Goal: Book appointment/travel/reservation

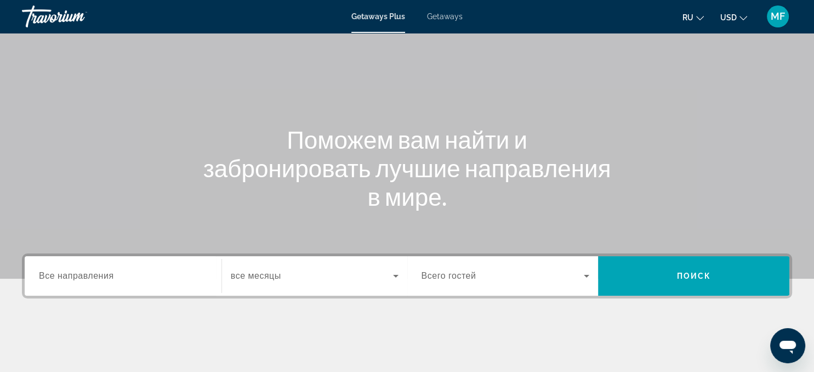
scroll to position [51, 0]
click at [446, 11] on div "Getaways Plus Getaways ru English Español Français Italiano Português русский U…" at bounding box center [407, 16] width 814 height 29
click at [444, 18] on span "Getaways" at bounding box center [445, 16] width 36 height 9
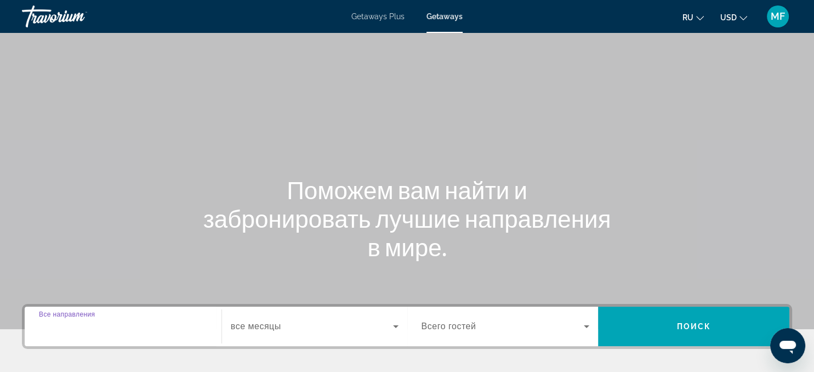
click at [192, 322] on input "Destination Все направления" at bounding box center [123, 326] width 168 height 13
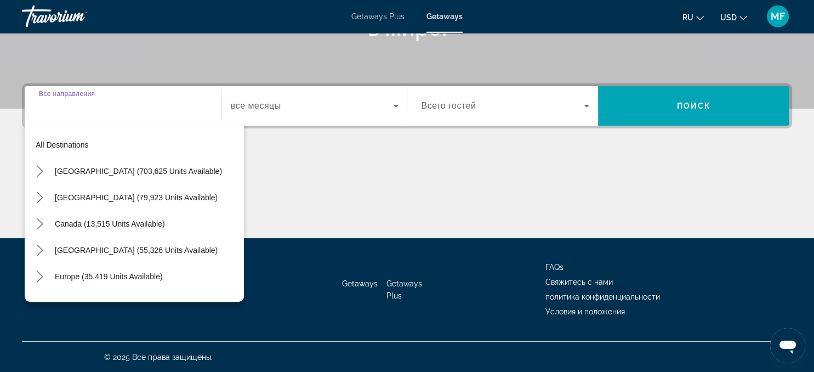
scroll to position [221, 0]
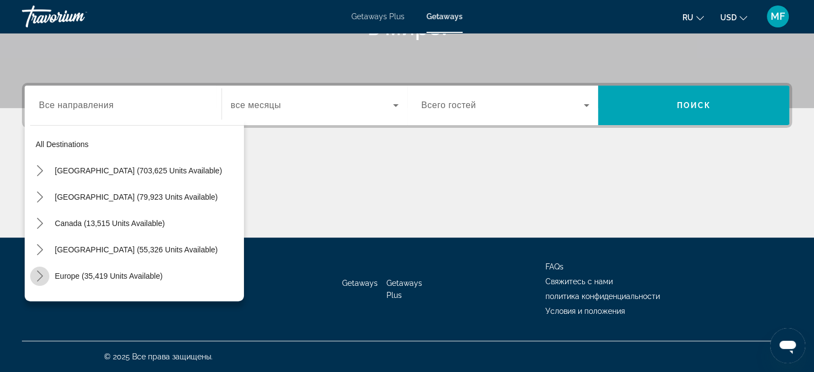
click at [38, 275] on icon "Toggle Europe (35,419 units available) submenu" at bounding box center [40, 275] width 11 height 11
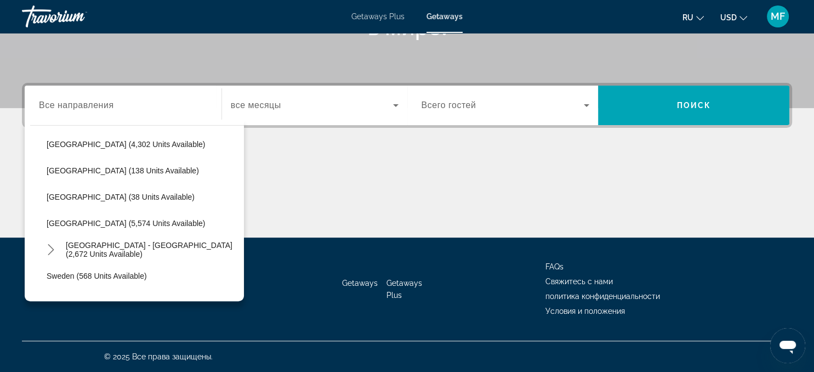
scroll to position [531, 0]
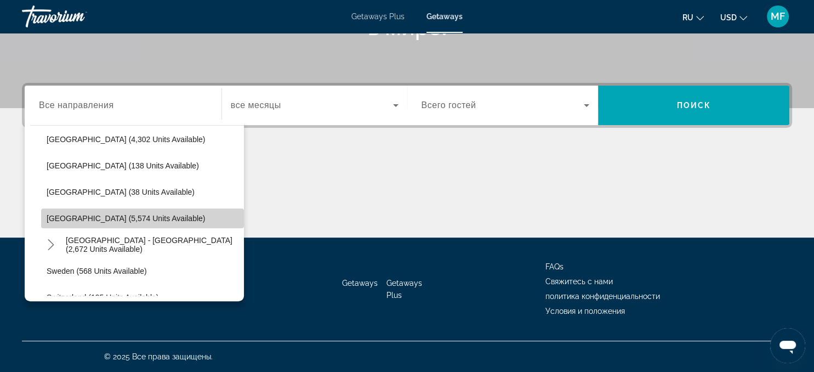
click at [134, 223] on span "Select destination: Spain (5,574 units available)" at bounding box center [142, 218] width 203 height 26
type input "**********"
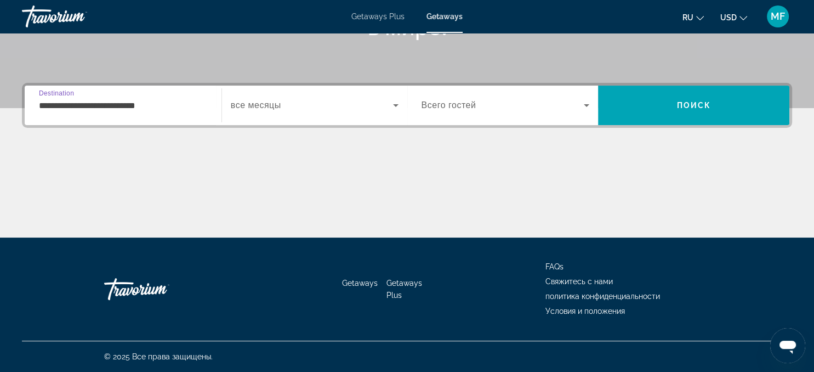
click at [395, 109] on icon "Search widget" at bounding box center [395, 105] width 13 height 13
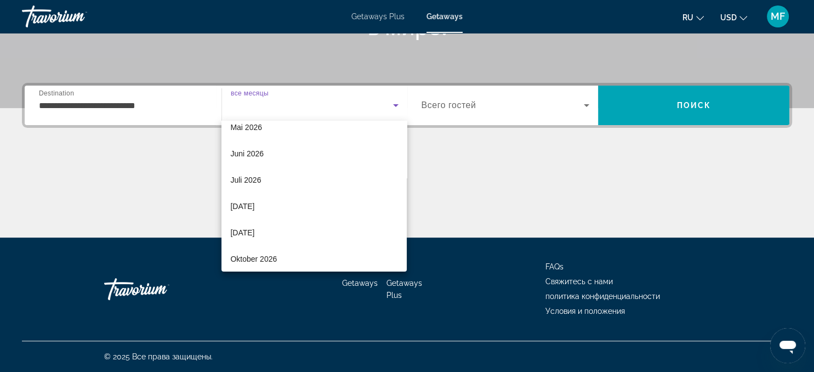
scroll to position [226, 0]
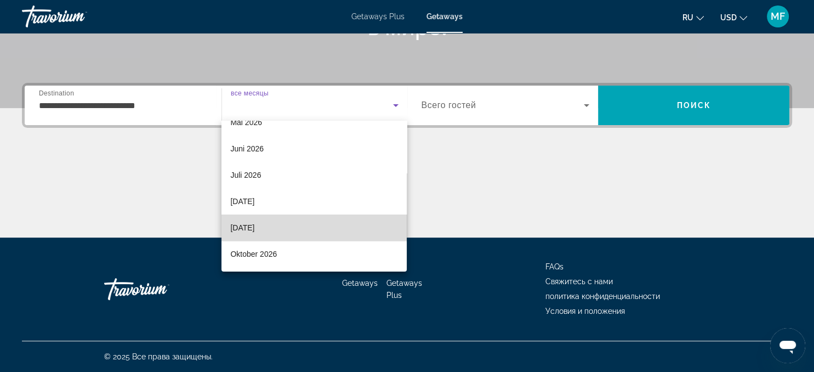
click at [291, 224] on mat-option "[DATE]" at bounding box center [313, 227] width 185 height 26
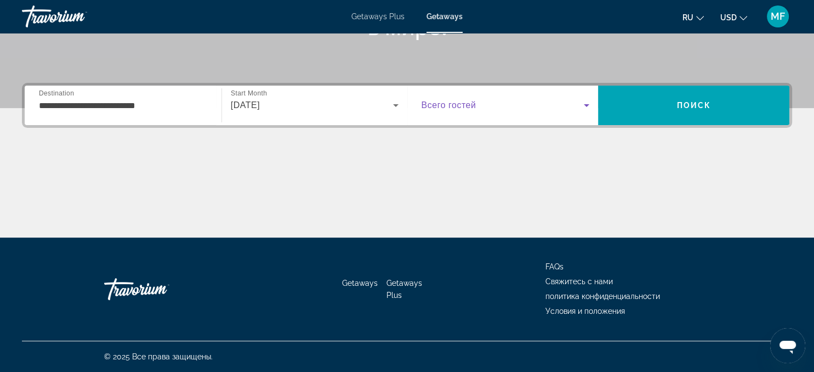
click at [585, 110] on icon "Search widget" at bounding box center [586, 105] width 13 height 13
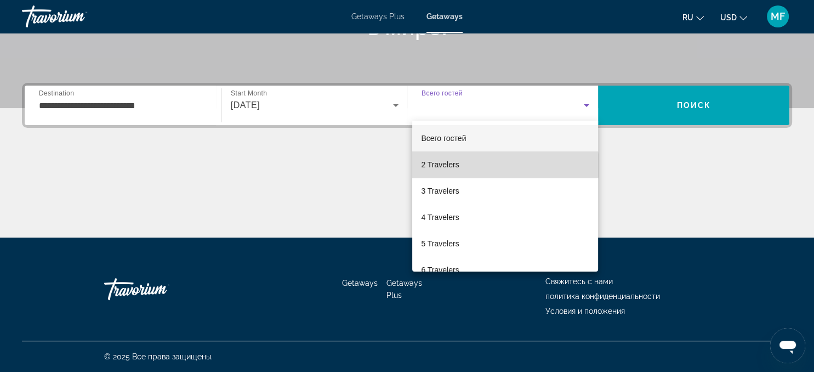
click at [488, 166] on mat-option "2 Travelers" at bounding box center [505, 164] width 186 height 26
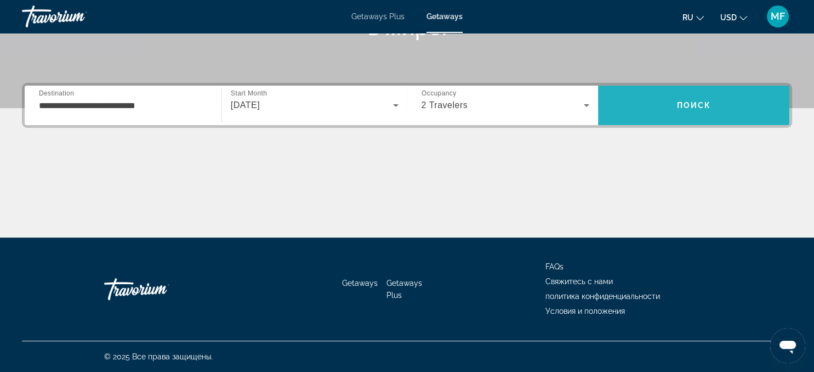
click at [683, 106] on span "Поиск" at bounding box center [693, 105] width 35 height 9
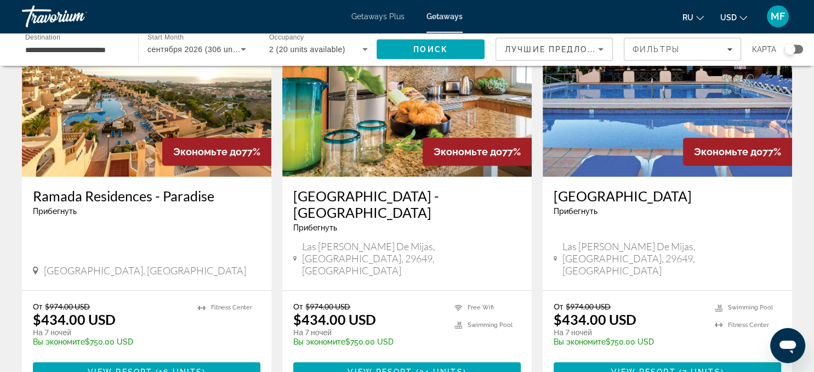
scroll to position [869, 0]
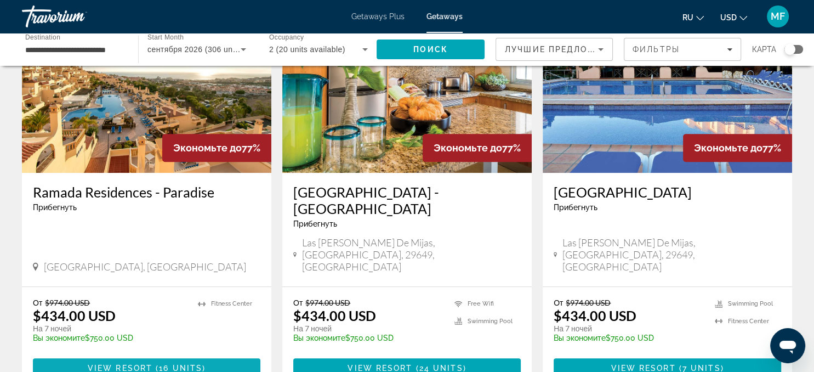
click at [198, 363] on span "16 units" at bounding box center [180, 367] width 43 height 9
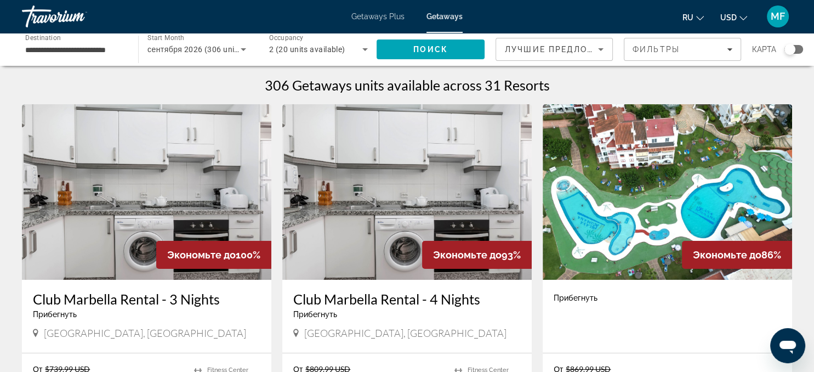
click at [467, 201] on img "Main content" at bounding box center [406, 191] width 249 height 175
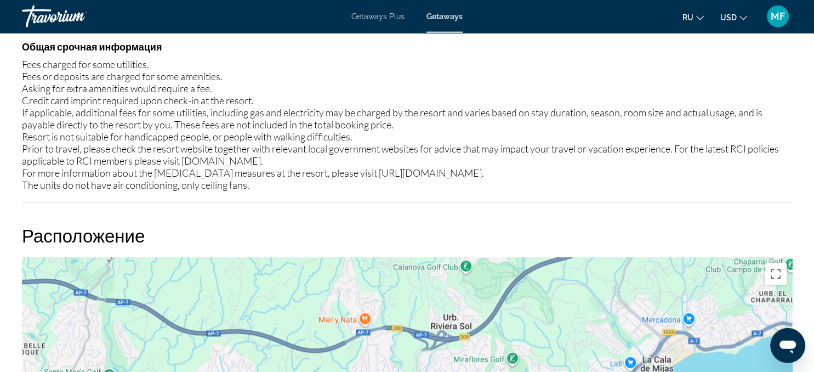
scroll to position [970, 0]
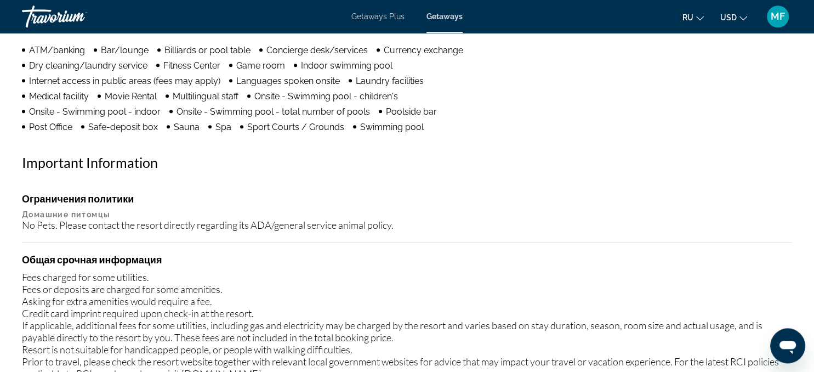
drag, startPoint x: 811, startPoint y: 147, endPoint x: 813, endPoint y: 18, distance: 129.4
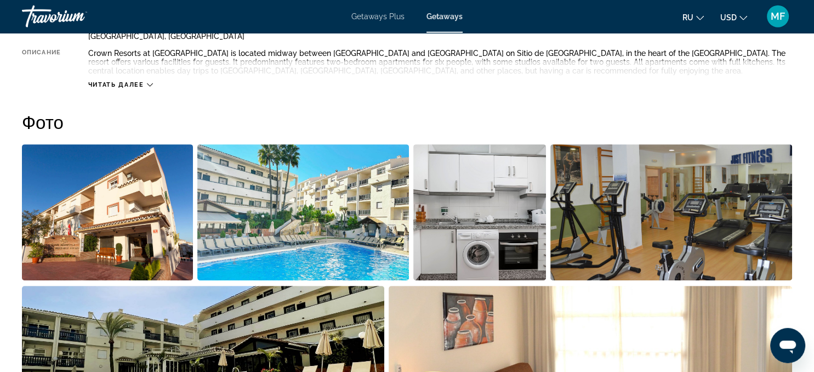
scroll to position [449, 0]
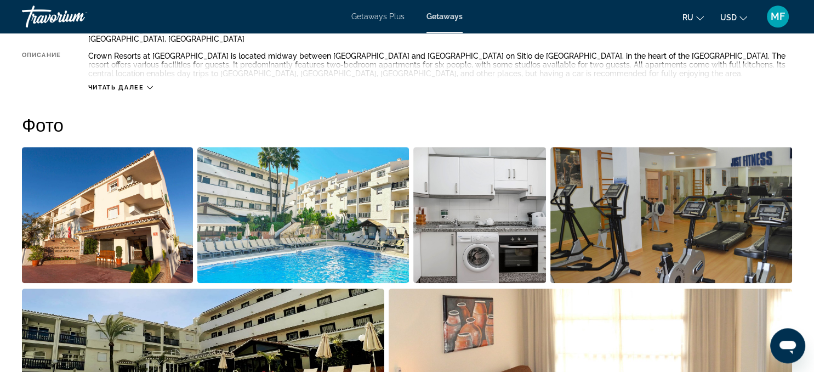
click at [136, 189] on img "Open full-screen image slider" at bounding box center [107, 215] width 171 height 136
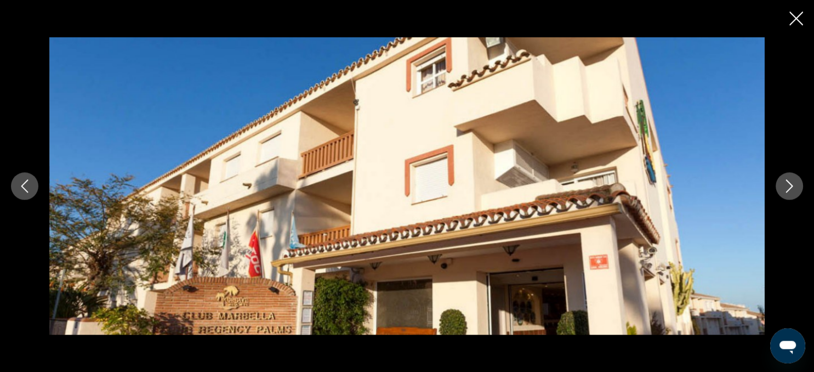
click at [786, 192] on icon "Next image" at bounding box center [789, 185] width 7 height 13
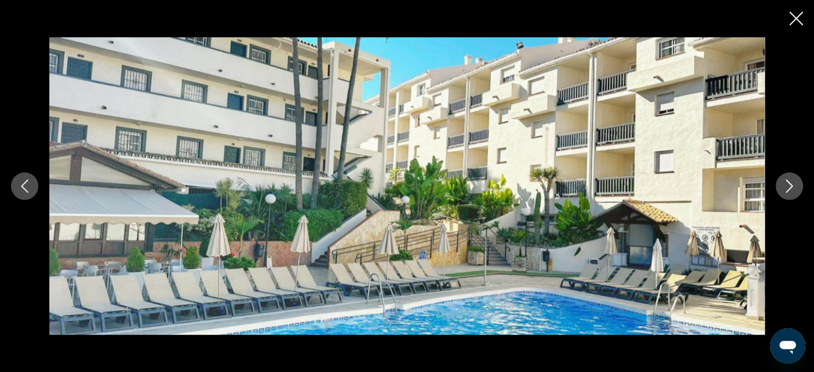
click at [786, 192] on icon "Next image" at bounding box center [789, 185] width 7 height 13
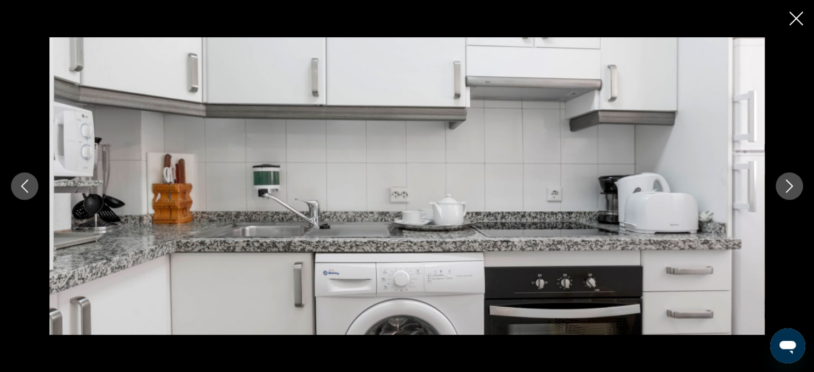
click at [786, 192] on icon "Next image" at bounding box center [789, 185] width 7 height 13
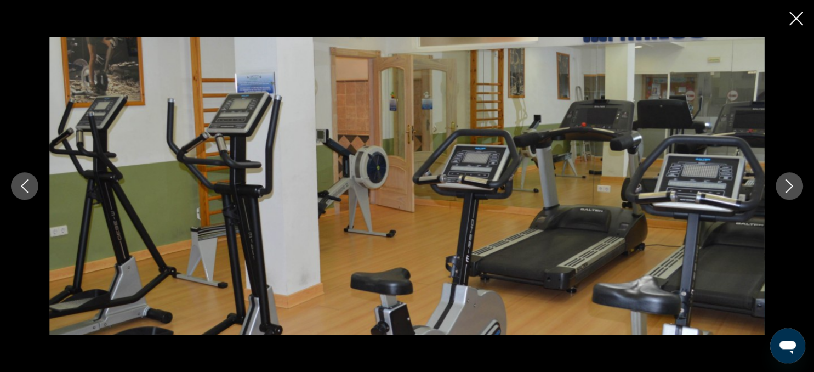
click at [786, 192] on icon "Next image" at bounding box center [789, 185] width 7 height 13
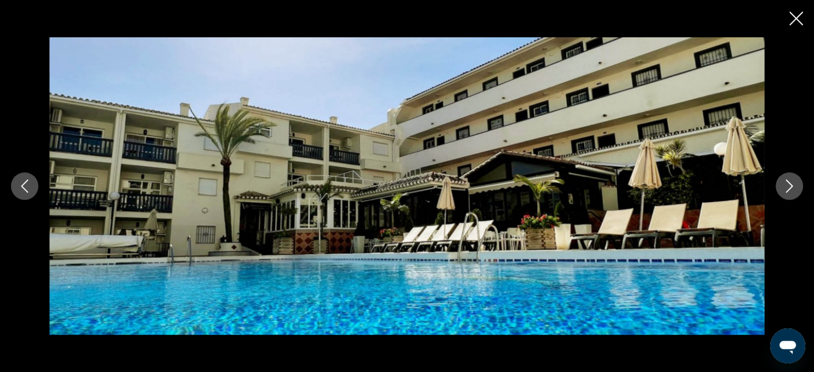
click at [786, 192] on icon "Next image" at bounding box center [789, 185] width 7 height 13
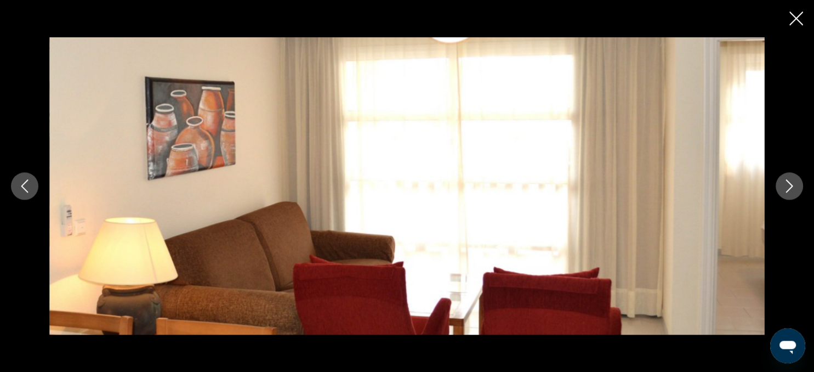
click at [786, 192] on icon "Next image" at bounding box center [789, 185] width 7 height 13
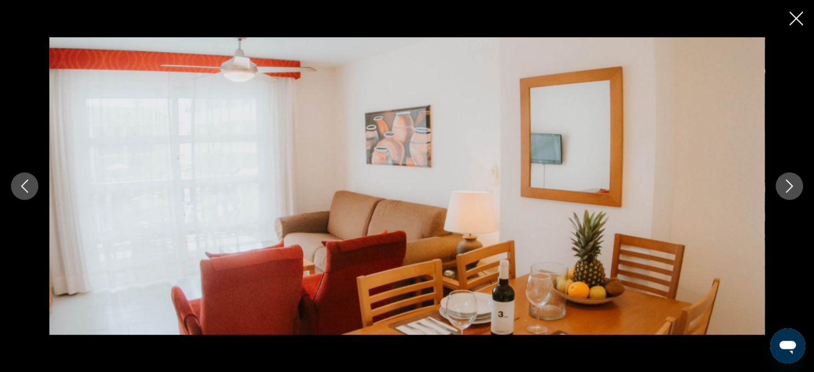
click at [786, 192] on icon "Next image" at bounding box center [789, 185] width 7 height 13
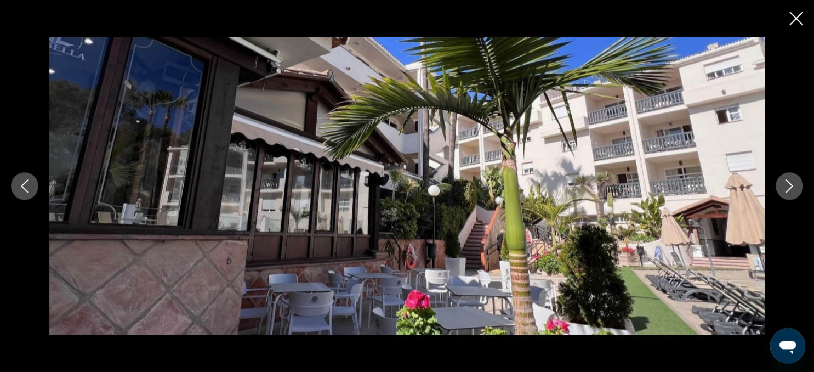
click at [786, 192] on icon "Next image" at bounding box center [789, 185] width 7 height 13
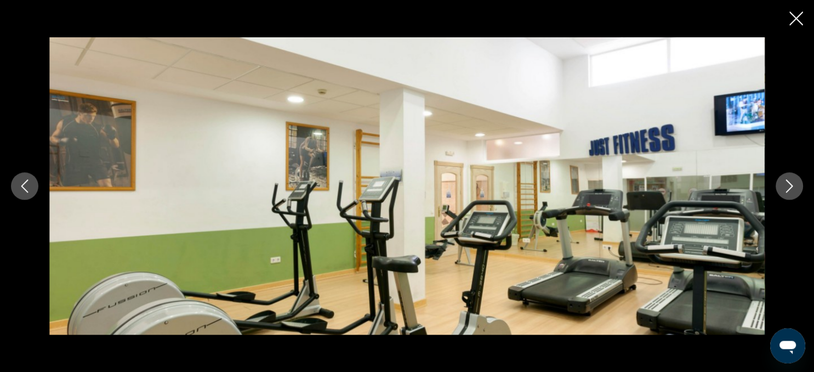
click at [786, 192] on icon "Next image" at bounding box center [789, 185] width 7 height 13
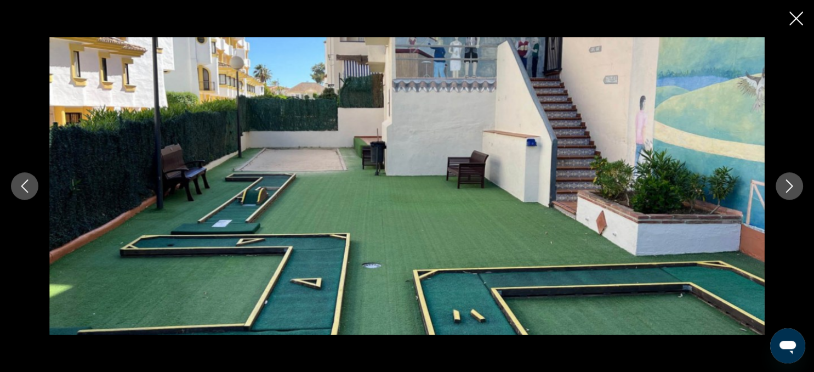
click at [786, 192] on icon "Next image" at bounding box center [789, 185] width 7 height 13
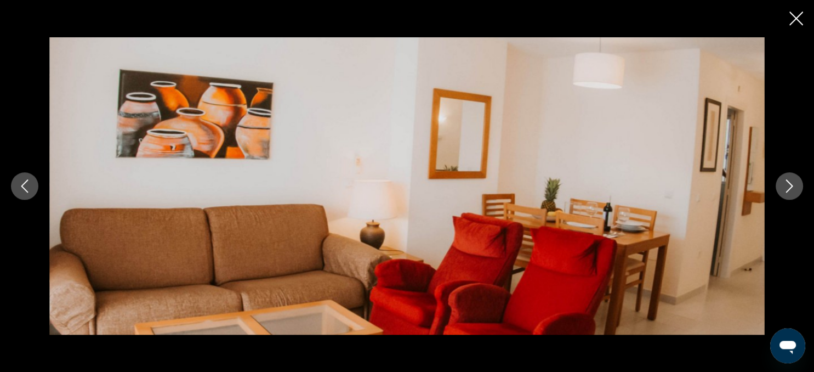
click at [786, 192] on icon "Next image" at bounding box center [789, 185] width 7 height 13
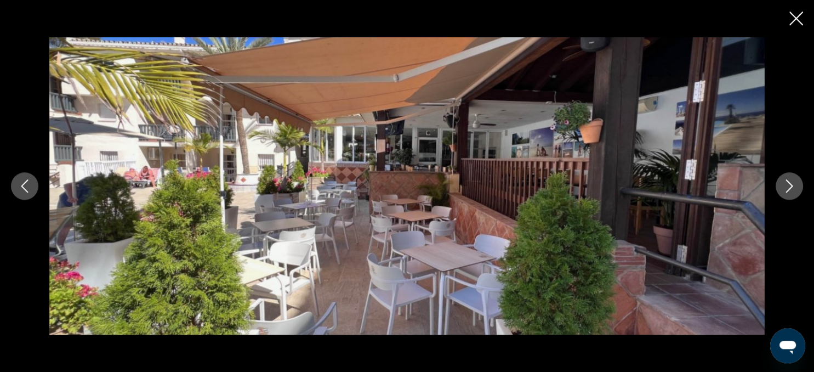
click at [786, 192] on icon "Next image" at bounding box center [789, 185] width 7 height 13
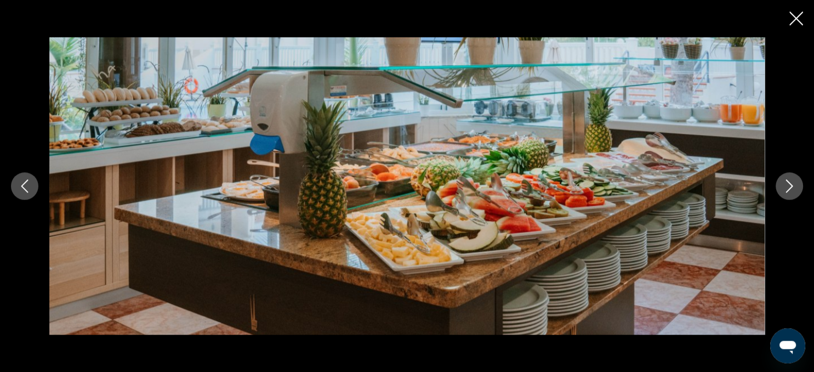
click at [786, 192] on icon "Next image" at bounding box center [789, 185] width 7 height 13
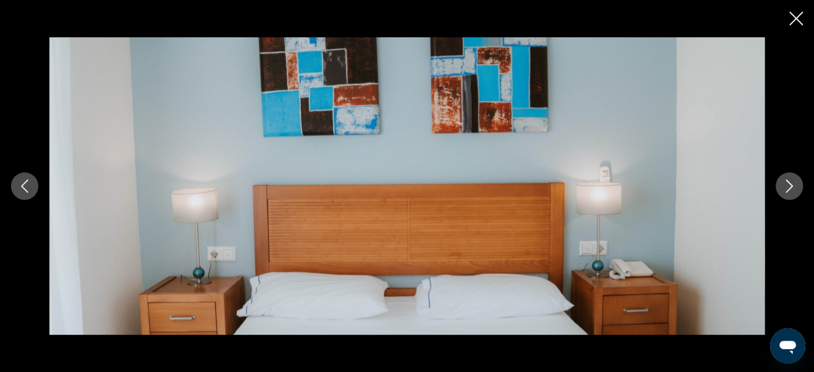
click at [786, 192] on icon "Next image" at bounding box center [789, 185] width 7 height 13
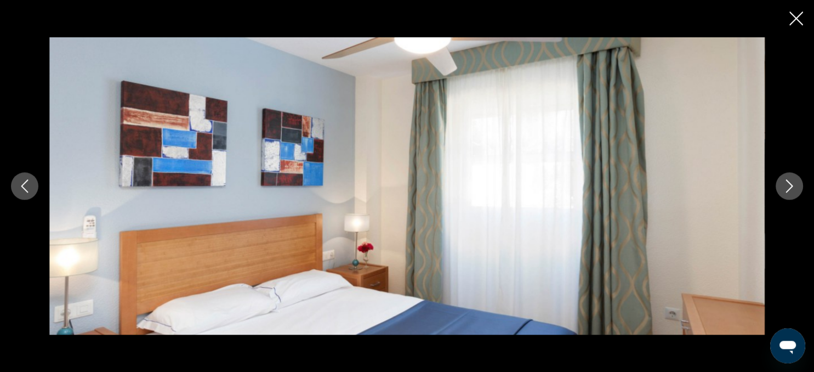
click at [786, 192] on icon "Next image" at bounding box center [789, 185] width 7 height 13
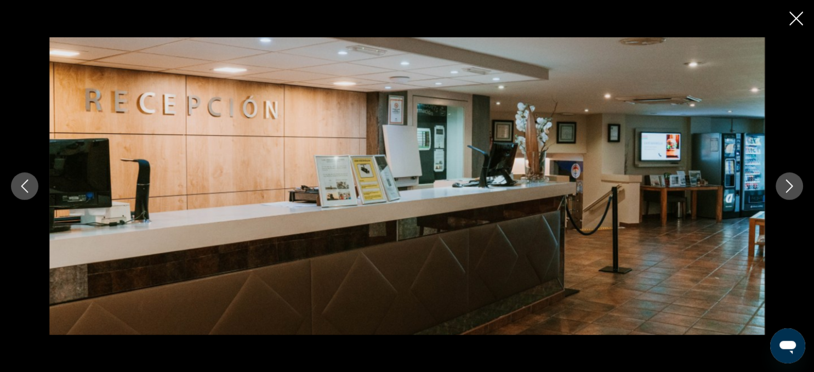
click at [793, 24] on icon "Close slideshow" at bounding box center [796, 19] width 14 height 14
